Goal: Task Accomplishment & Management: Manage account settings

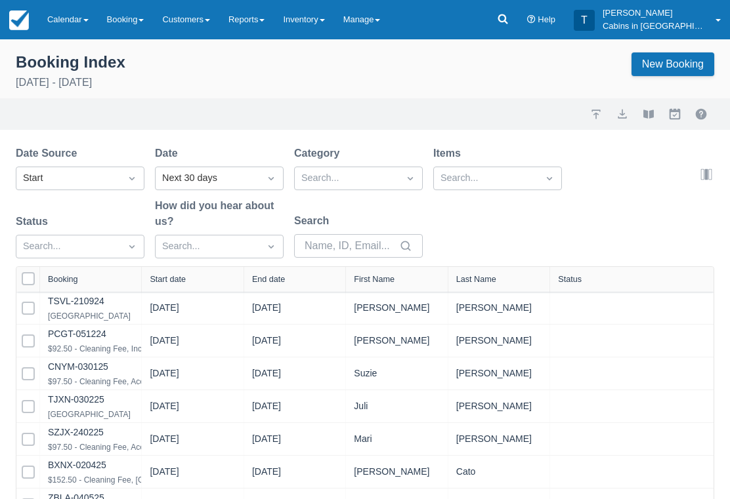
select select "25"
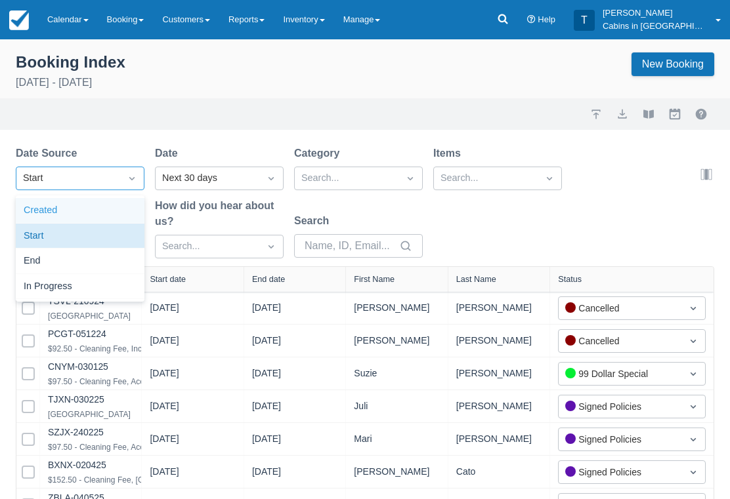
click at [123, 213] on div "Created" at bounding box center [80, 211] width 129 height 26
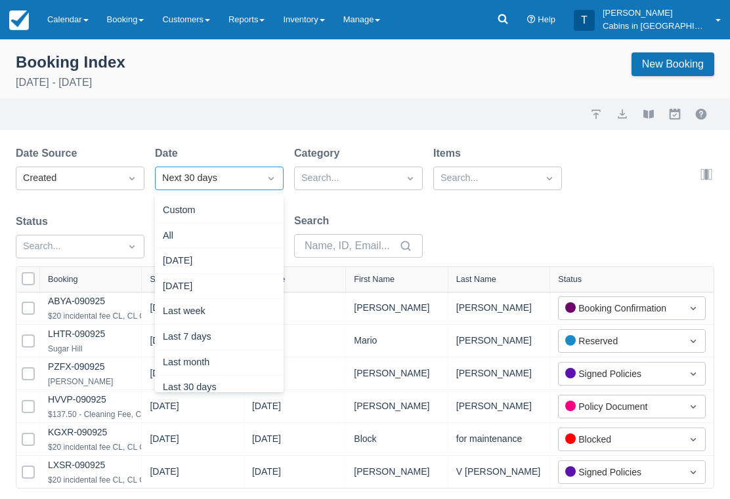
click at [231, 254] on div "[DATE]" at bounding box center [219, 262] width 129 height 26
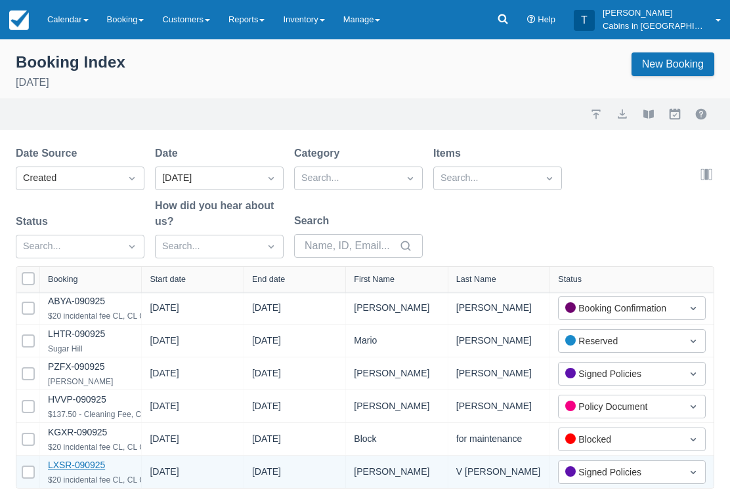
click at [81, 471] on link "LXSR-090925" at bounding box center [76, 465] width 57 height 10
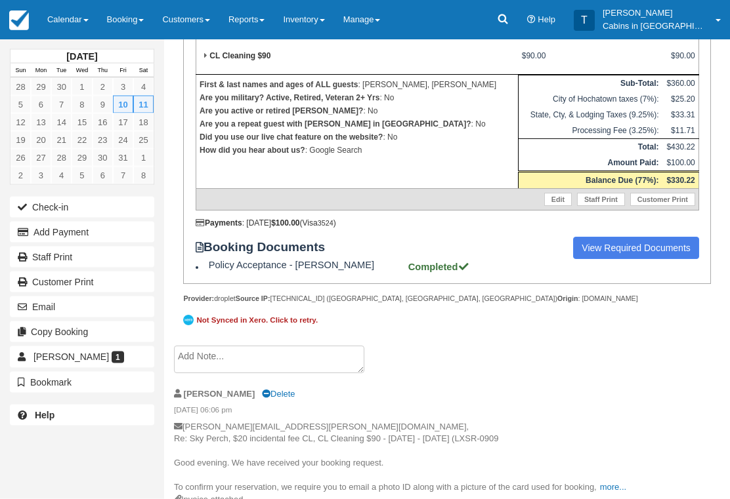
scroll to position [365, 0]
click at [94, 232] on button "Add Payment" at bounding box center [82, 232] width 144 height 21
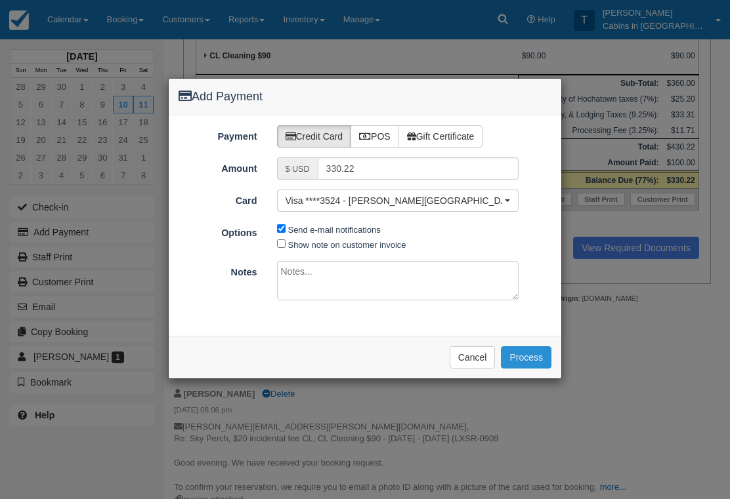
click at [541, 361] on button "Process" at bounding box center [526, 357] width 51 height 22
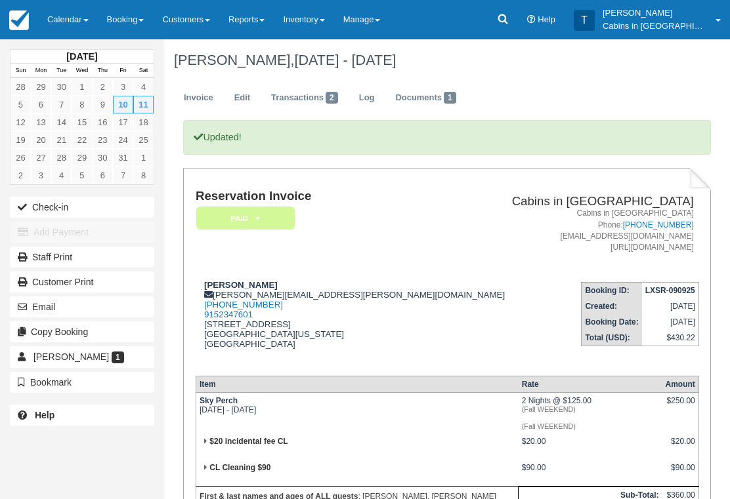
click at [268, 213] on em "Paid" at bounding box center [245, 218] width 98 height 23
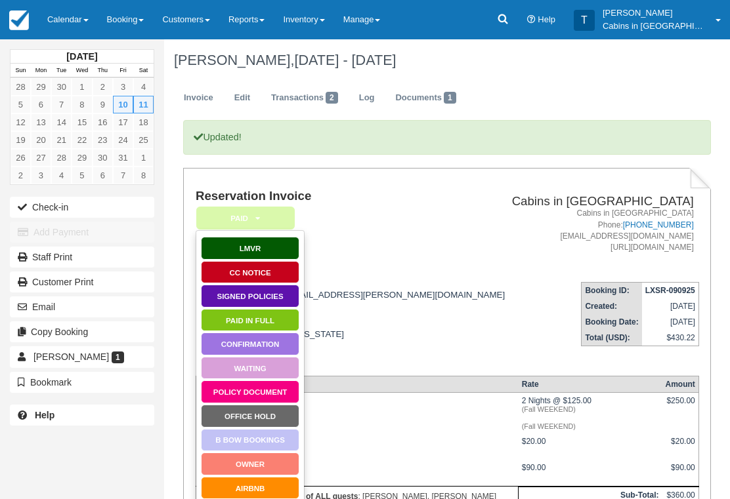
click at [267, 296] on link "Signed Policies" at bounding box center [250, 296] width 98 height 23
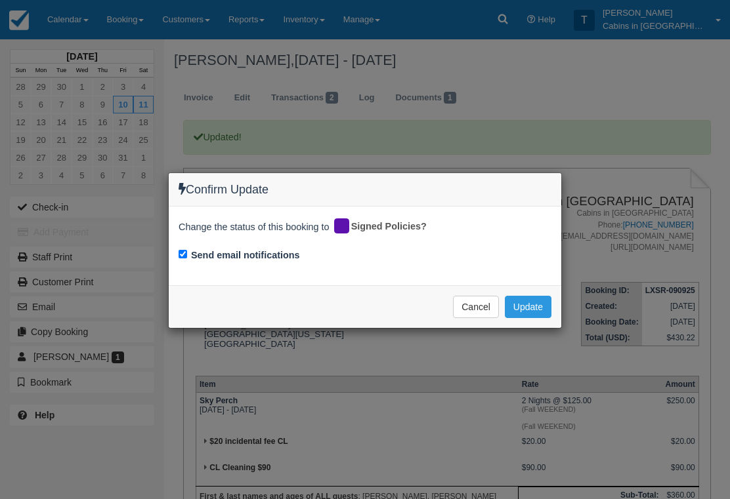
click at [182, 251] on input "Send email notifications" at bounding box center [182, 254] width 9 height 9
checkbox input "false"
click at [527, 286] on div "Cancel Update Please wait" at bounding box center [365, 306] width 392 height 43
click at [528, 301] on button "Update" at bounding box center [528, 307] width 47 height 22
